Goal: Task Accomplishment & Management: Manage account settings

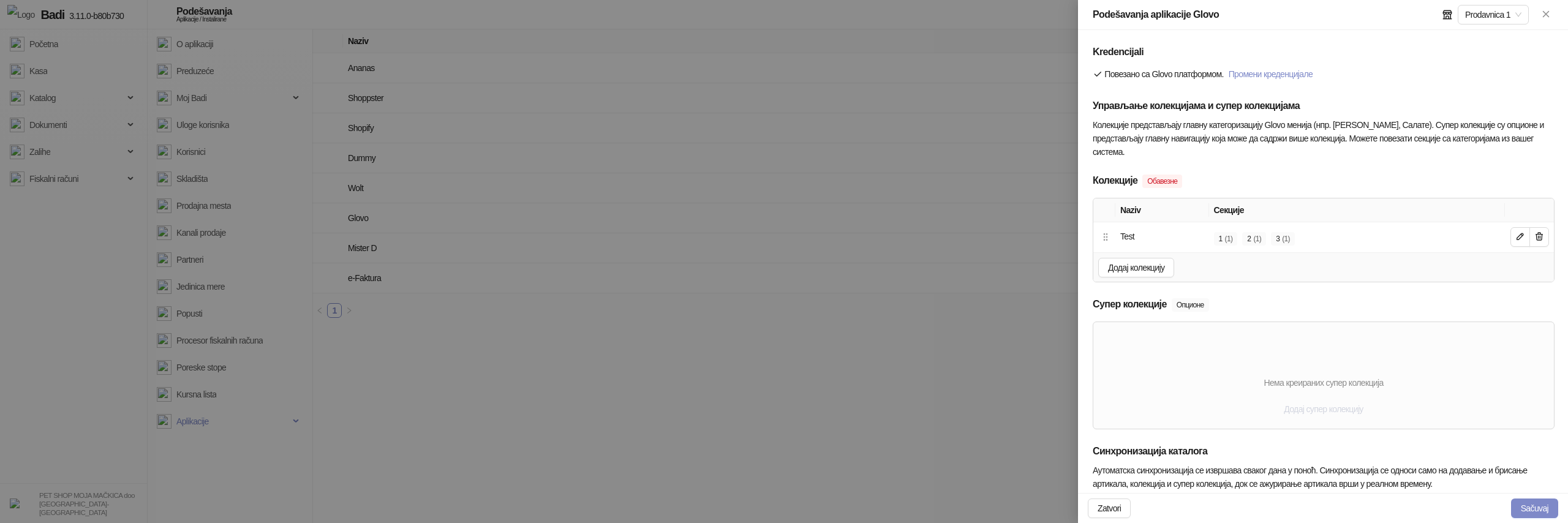
type input "**********"
click at [1298, 404] on span "Додај супер колекцију" at bounding box center [1323, 409] width 79 height 10
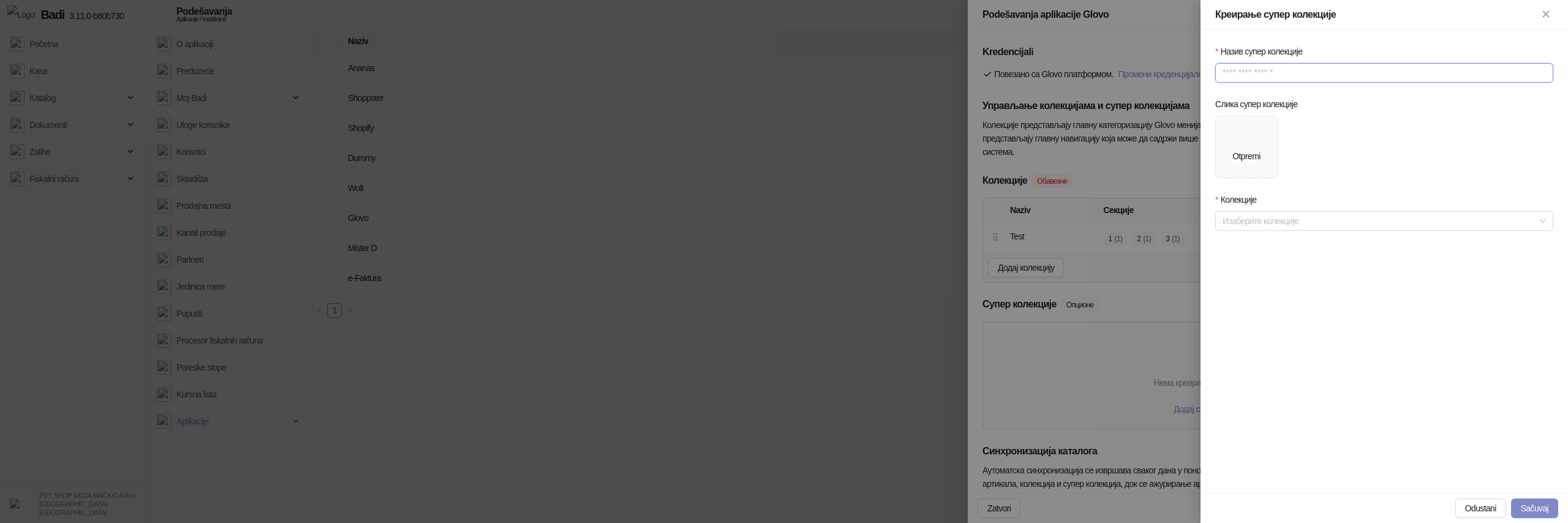
click at [1290, 77] on input "Назив супер колекције" at bounding box center [1385, 73] width 338 height 19
type input "********"
click at [1260, 148] on div "Otpremi" at bounding box center [1246, 147] width 28 height 32
click at [1252, 246] on div at bounding box center [1377, 240] width 320 height 17
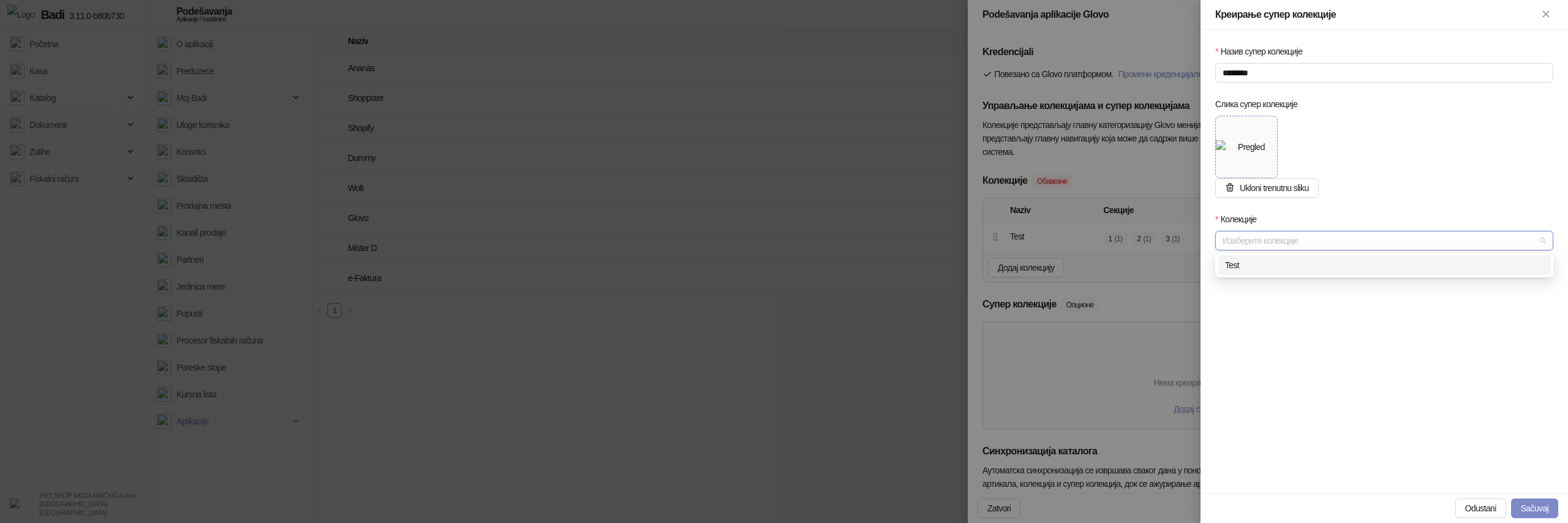
click at [1242, 265] on div "Test" at bounding box center [1384, 265] width 318 height 14
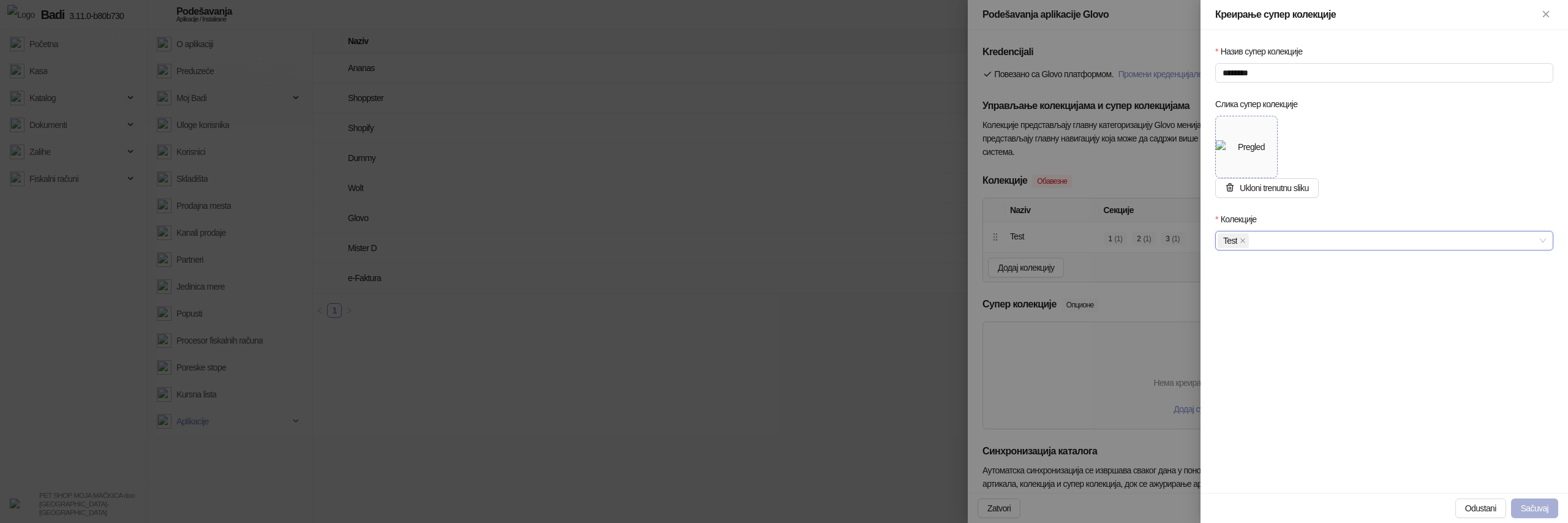
click at [1543, 501] on button "Sačuvaj" at bounding box center [1534, 508] width 47 height 19
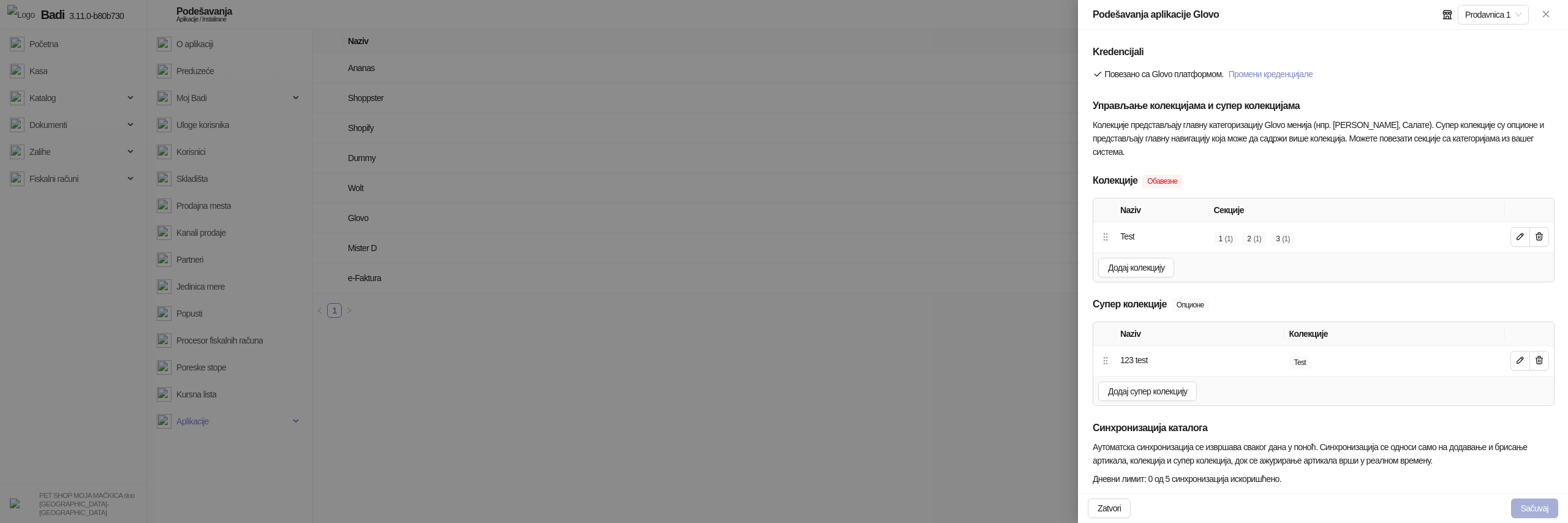
click at [1536, 509] on button "Sačuvaj" at bounding box center [1534, 508] width 47 height 19
click at [1536, 506] on button "Sačuvaj" at bounding box center [1534, 508] width 47 height 19
click at [1537, 503] on button "Sačuvaj" at bounding box center [1534, 508] width 47 height 19
click at [1523, 509] on button "Sačuvaj" at bounding box center [1534, 508] width 47 height 19
click at [1534, 507] on button "Sačuvaj" at bounding box center [1534, 508] width 47 height 19
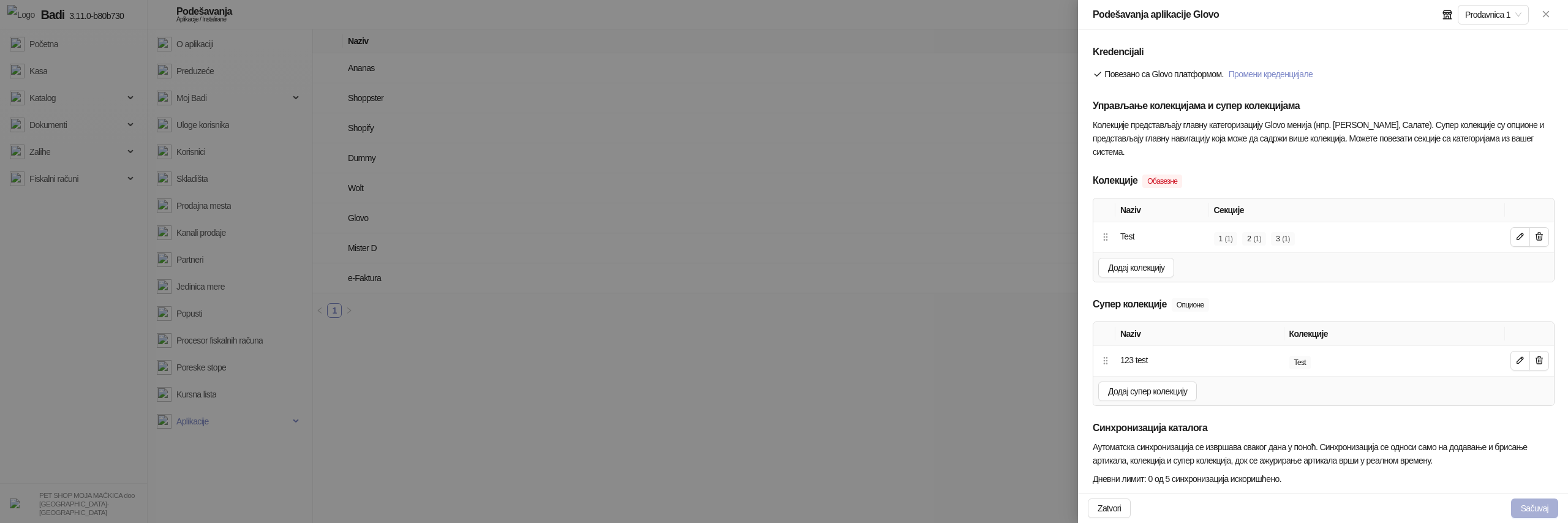
click at [1518, 513] on button "Sačuvaj" at bounding box center [1534, 508] width 47 height 19
click at [1532, 508] on button "Sačuvaj" at bounding box center [1534, 508] width 47 height 19
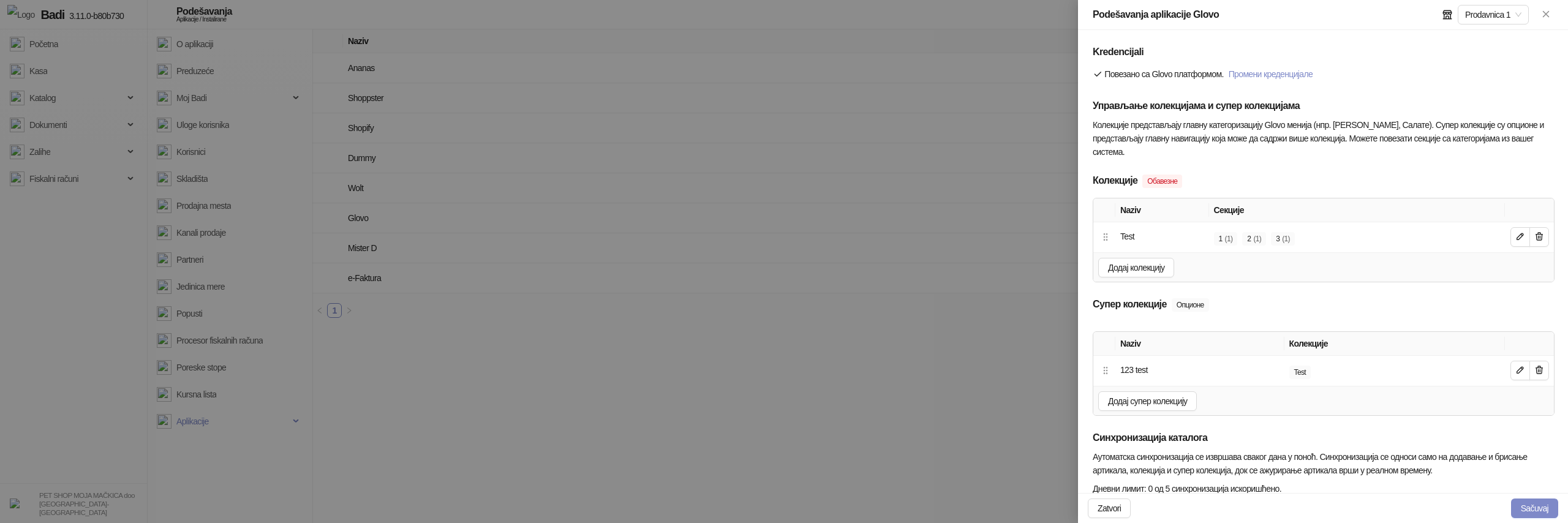
scroll to position [61, 0]
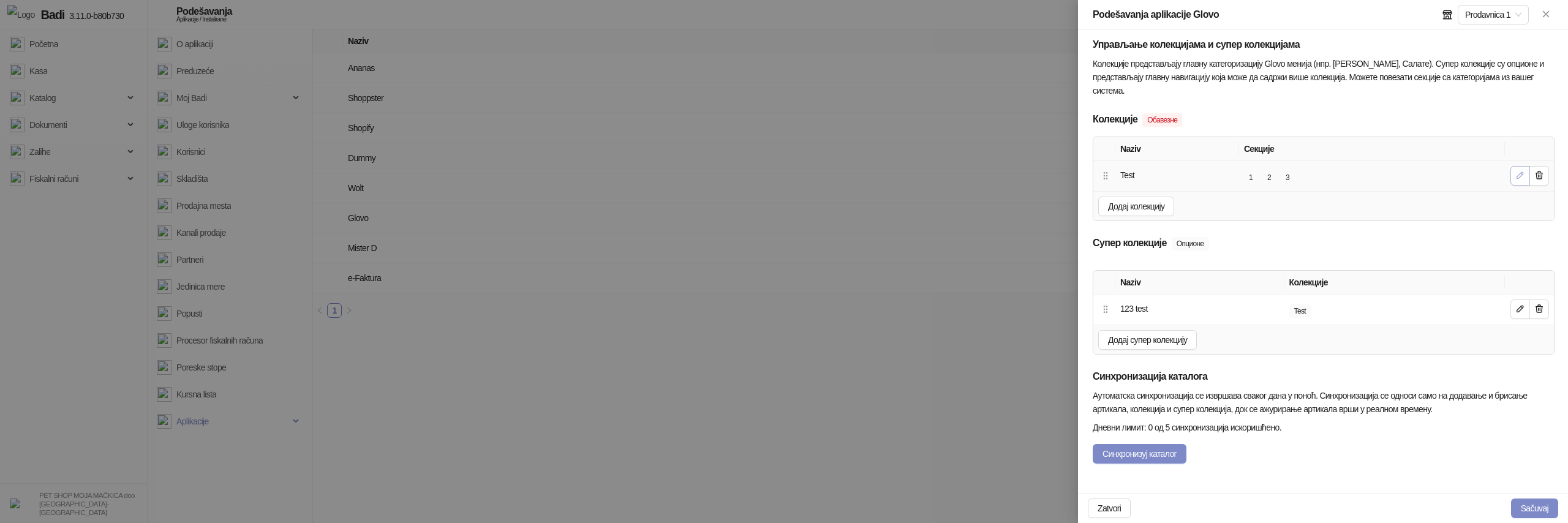
type input "**********"
click at [1523, 179] on icon "button" at bounding box center [1520, 175] width 10 height 10
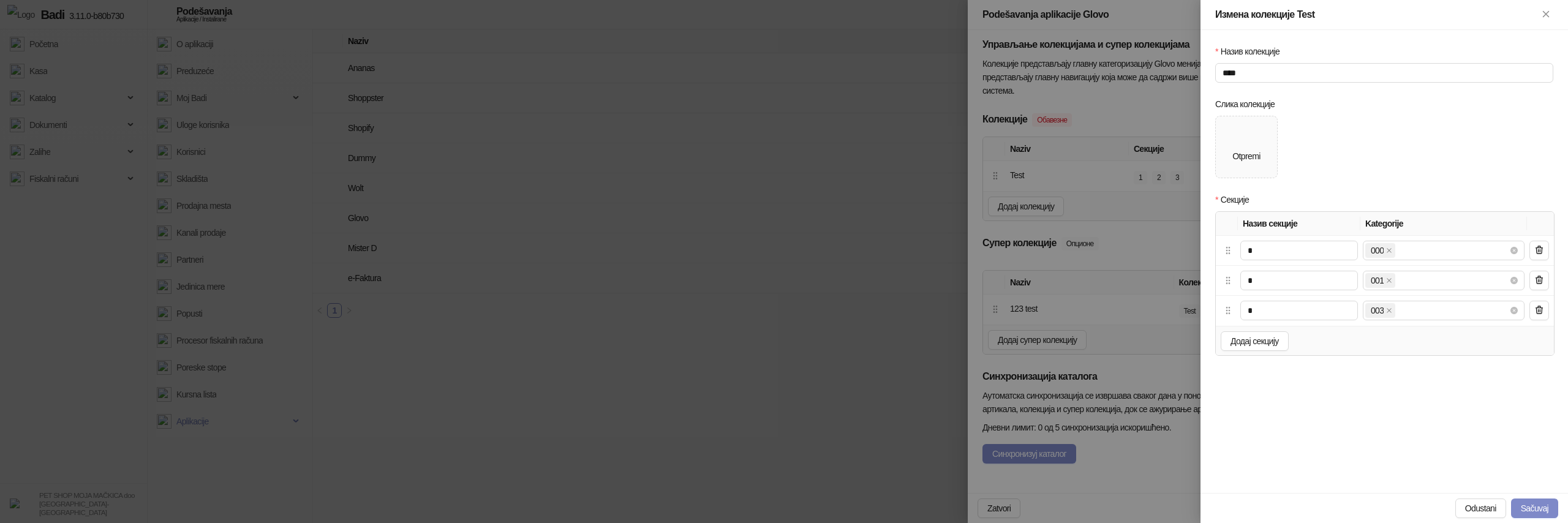
click at [1108, 245] on div at bounding box center [784, 262] width 1568 height 523
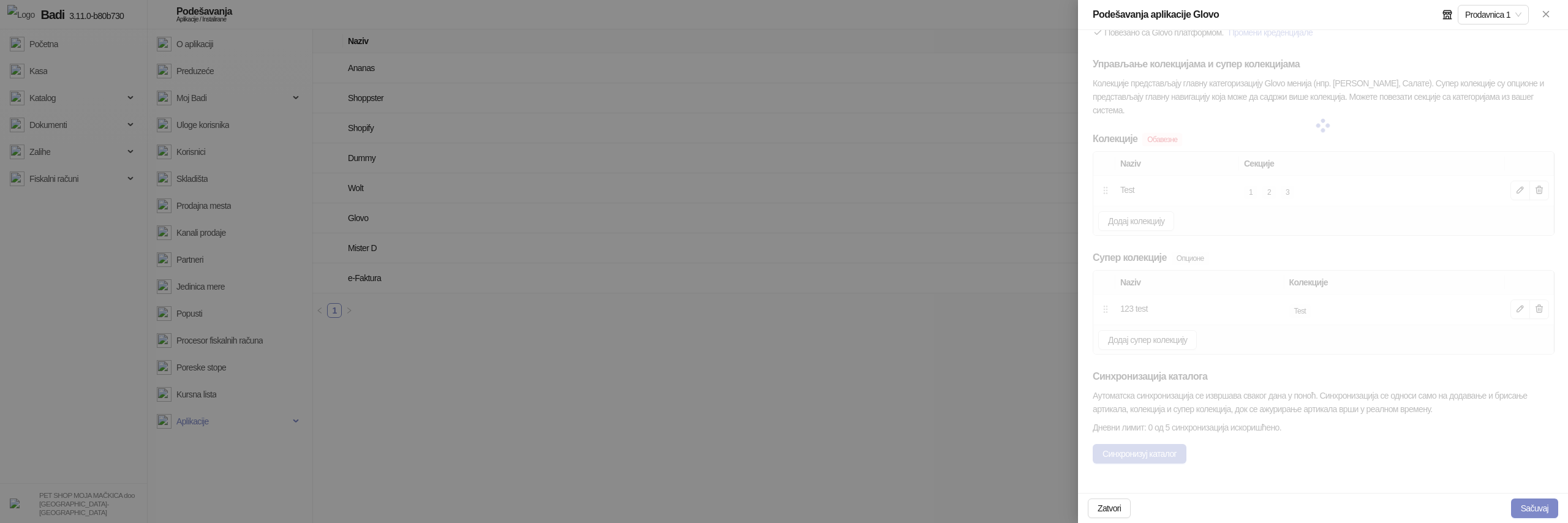
scroll to position [41, 0]
